Goal: Navigation & Orientation: Understand site structure

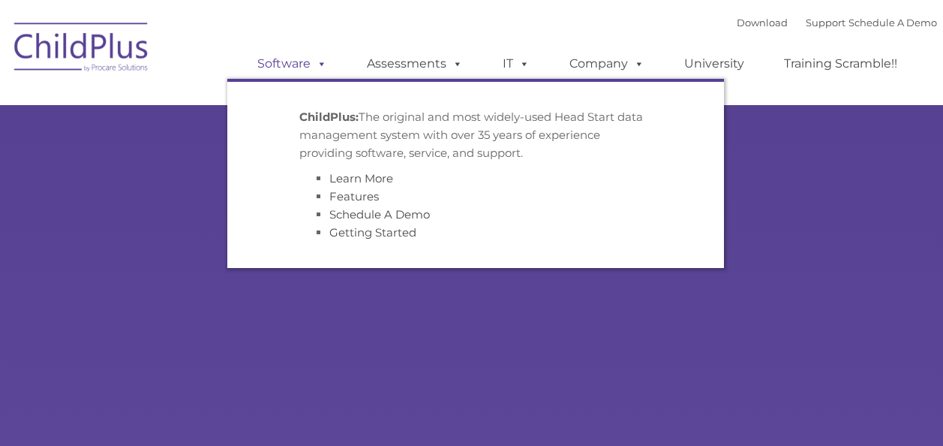
type input ""
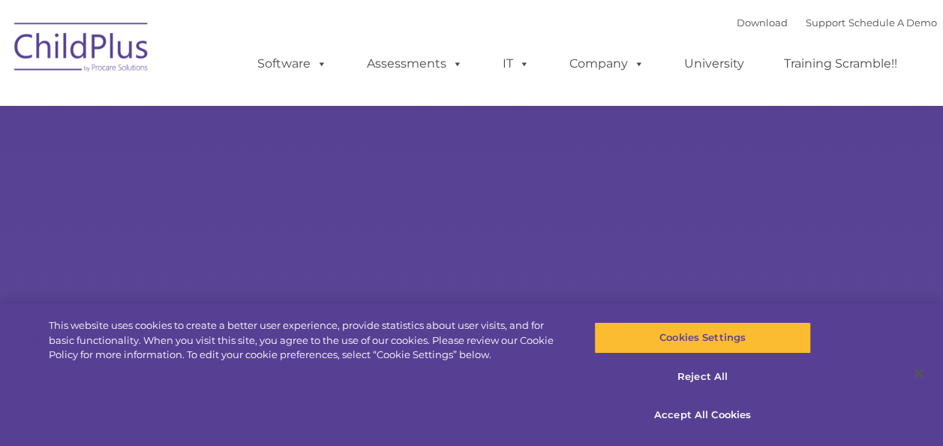
select select "MEDIUM"
click at [702, 416] on button "Accept All Cookies" at bounding box center [702, 415] width 217 height 32
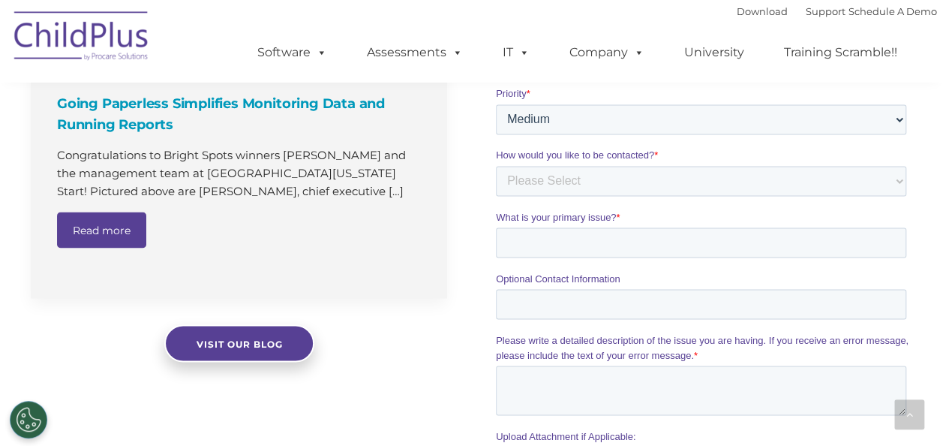
scroll to position [1785, 0]
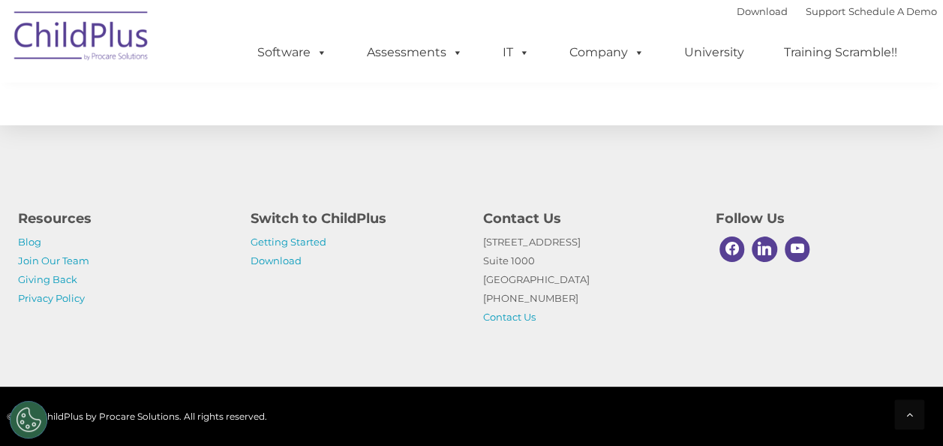
drag, startPoint x: 136, startPoint y: 101, endPoint x: 308, endPoint y: 345, distance: 298.9
click at [308, 345] on div "Resources Blog Join Our Team Giving Back Privacy Policy Switch to ChildPlus Get…" at bounding box center [471, 255] width 943 height 261
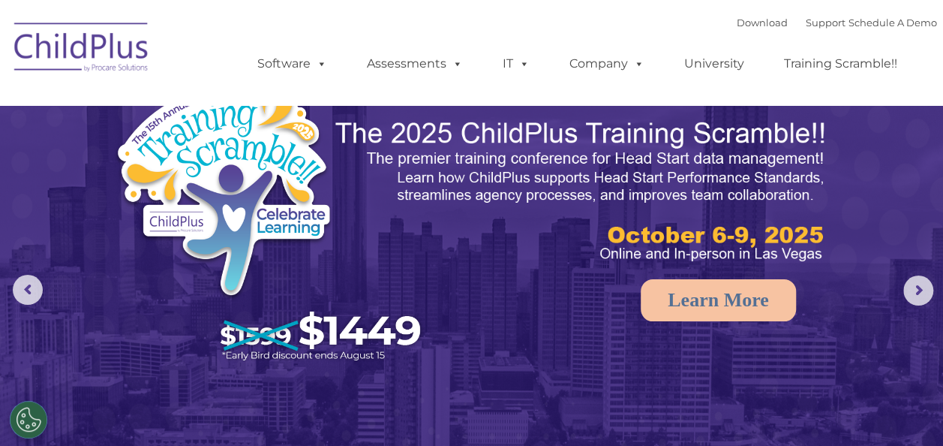
scroll to position [0, 0]
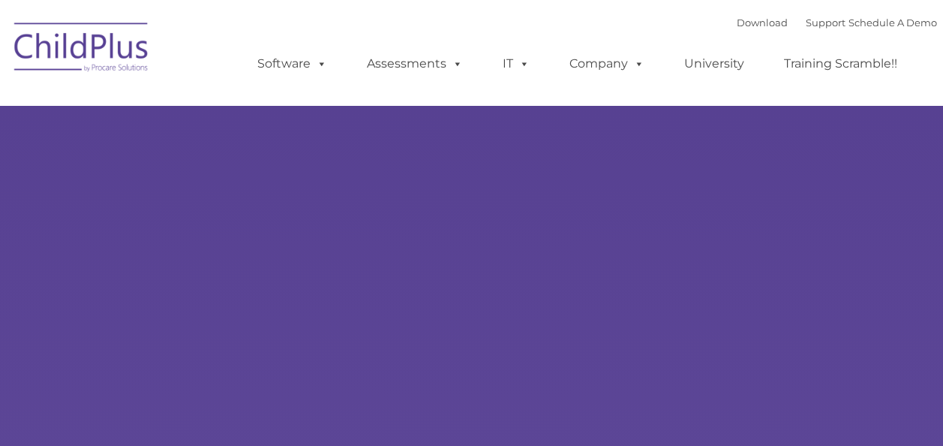
type input ""
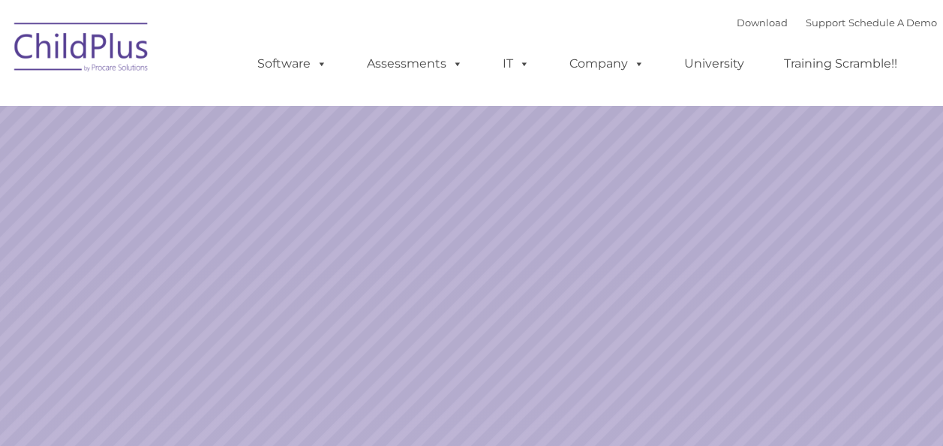
select select "MEDIUM"
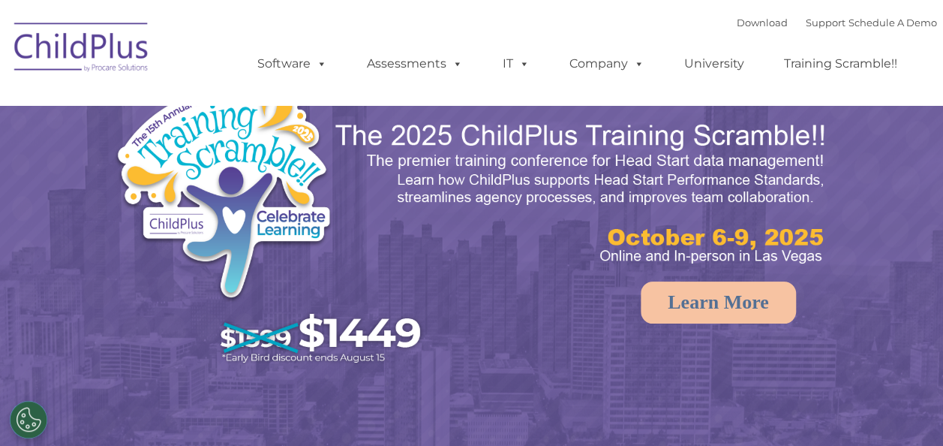
select select "MEDIUM"
